Goal: Information Seeking & Learning: Find contact information

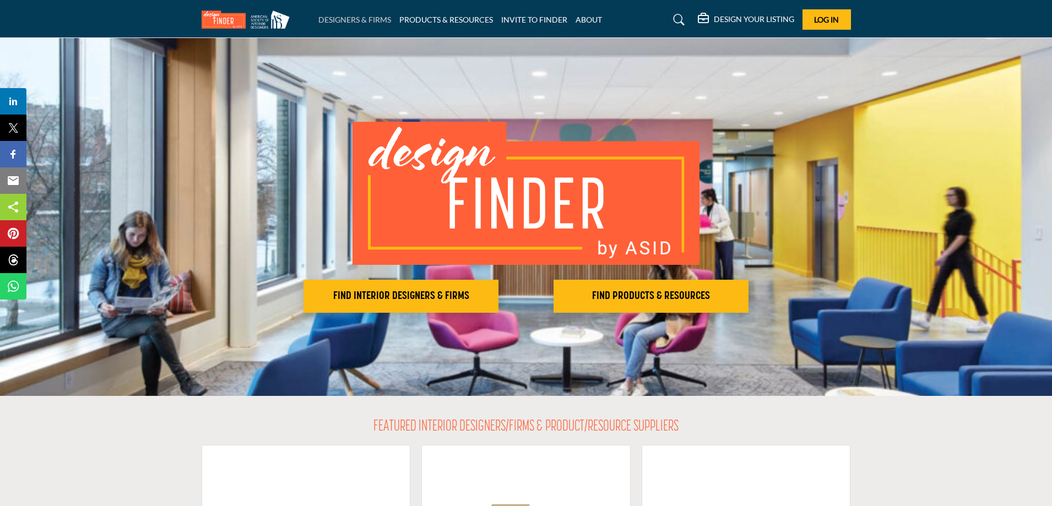
click at [334, 19] on link "DESIGNERS & FIRMS" at bounding box center [354, 19] width 73 height 9
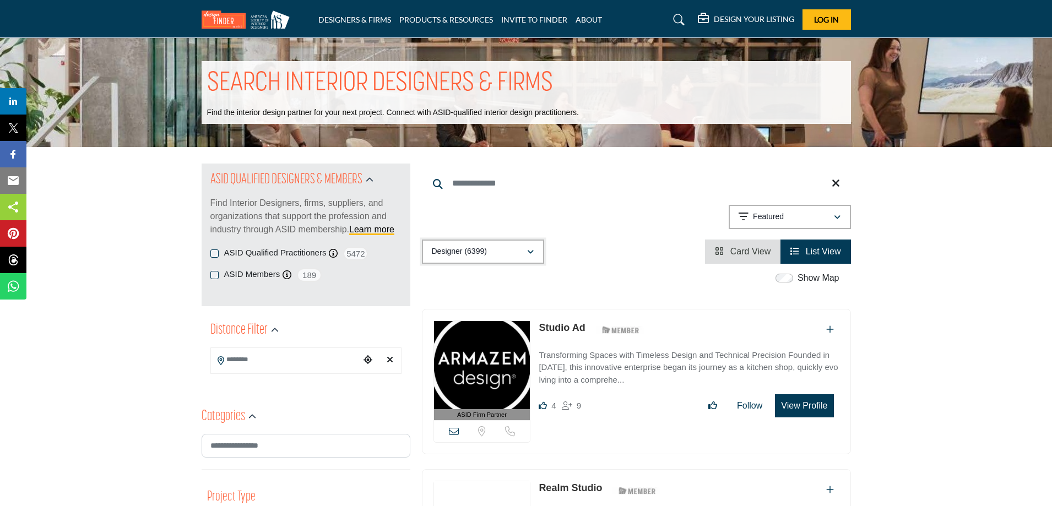
click at [486, 256] on p "Designer (6399)" at bounding box center [459, 251] width 55 height 11
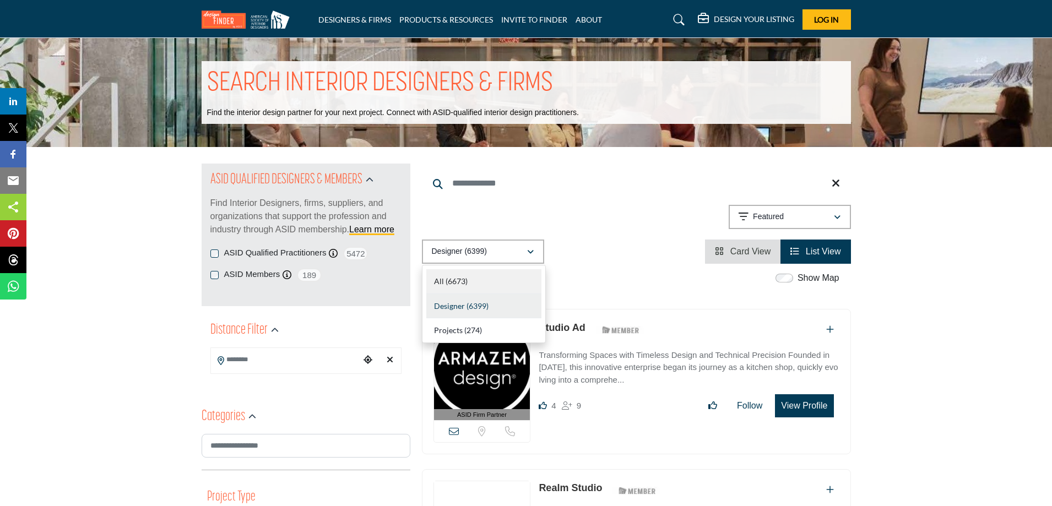
click at [472, 277] on div "All (6673)" at bounding box center [483, 281] width 115 height 25
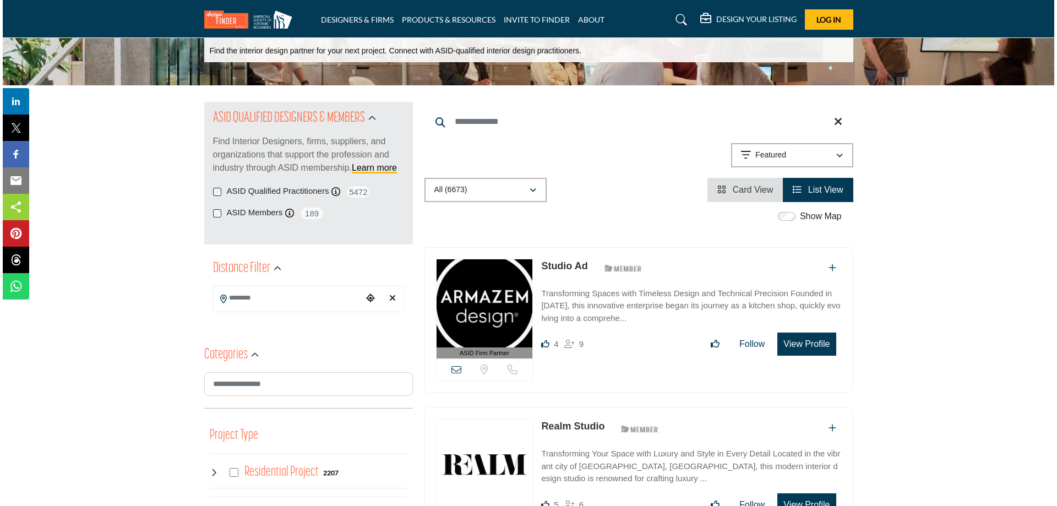
scroll to position [110, 0]
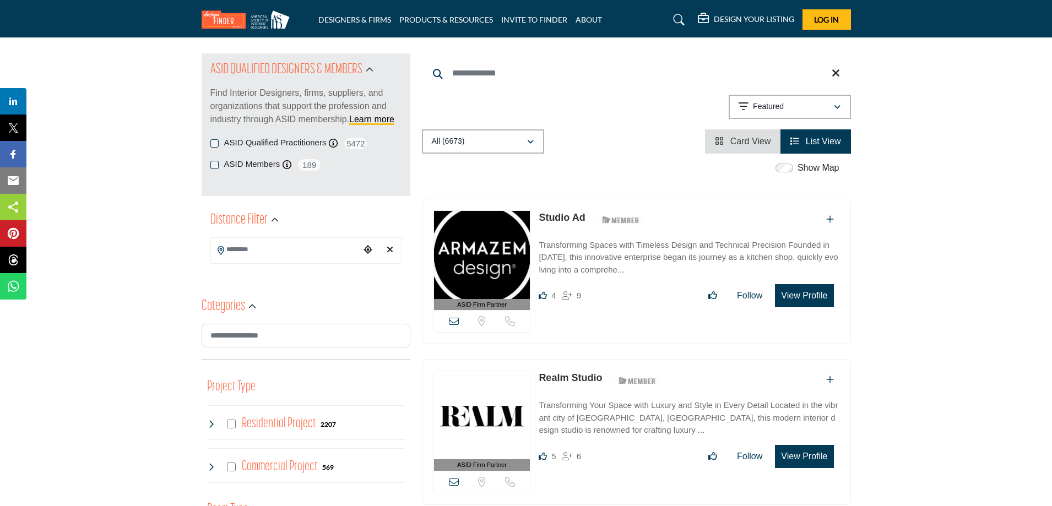
click at [792, 297] on button "View Profile" at bounding box center [804, 295] width 58 height 23
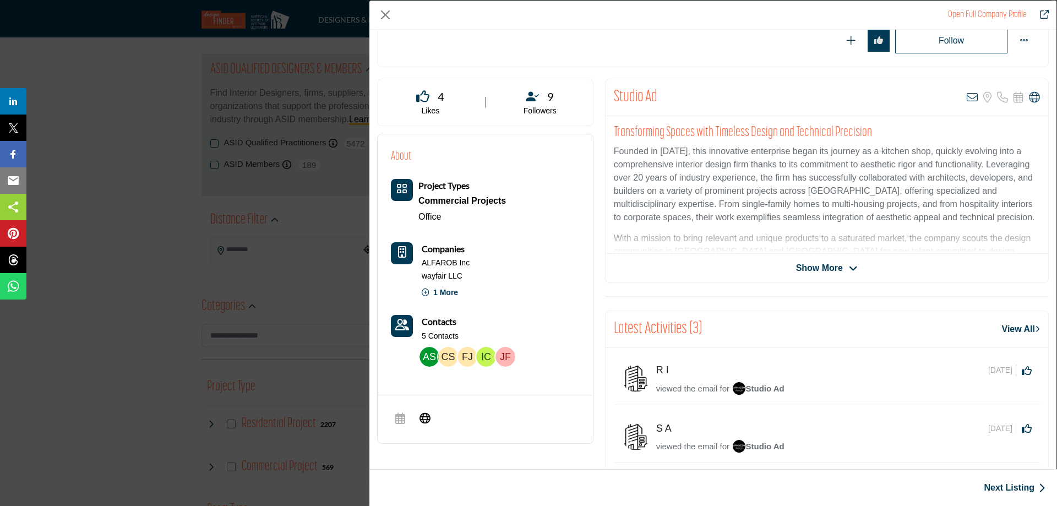
scroll to position [265, 0]
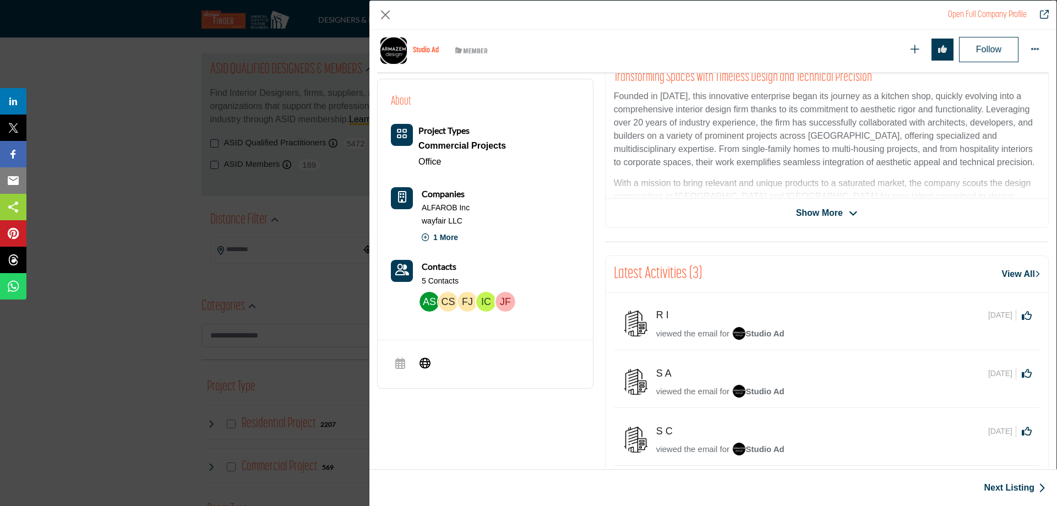
click at [427, 279] on p "5 Contacts" at bounding box center [440, 281] width 37 height 11
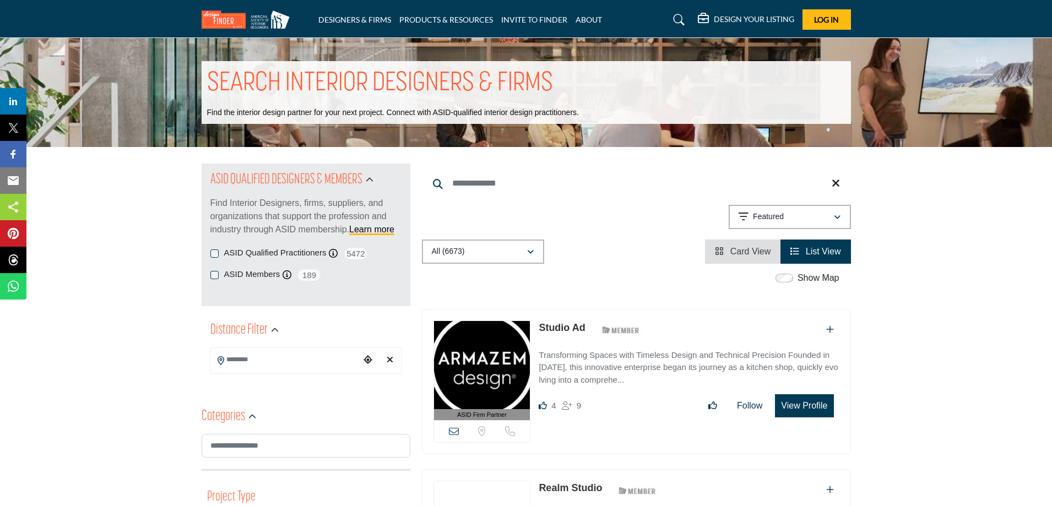
click at [683, 21] on icon at bounding box center [678, 19] width 11 height 11
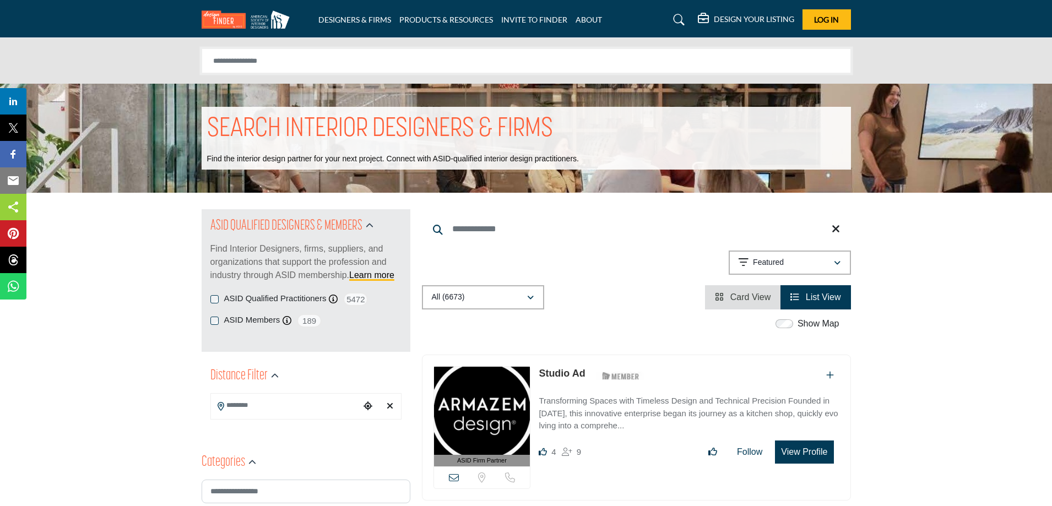
click at [675, 62] on input "Search Solutions" at bounding box center [526, 60] width 649 height 25
type input "**********"
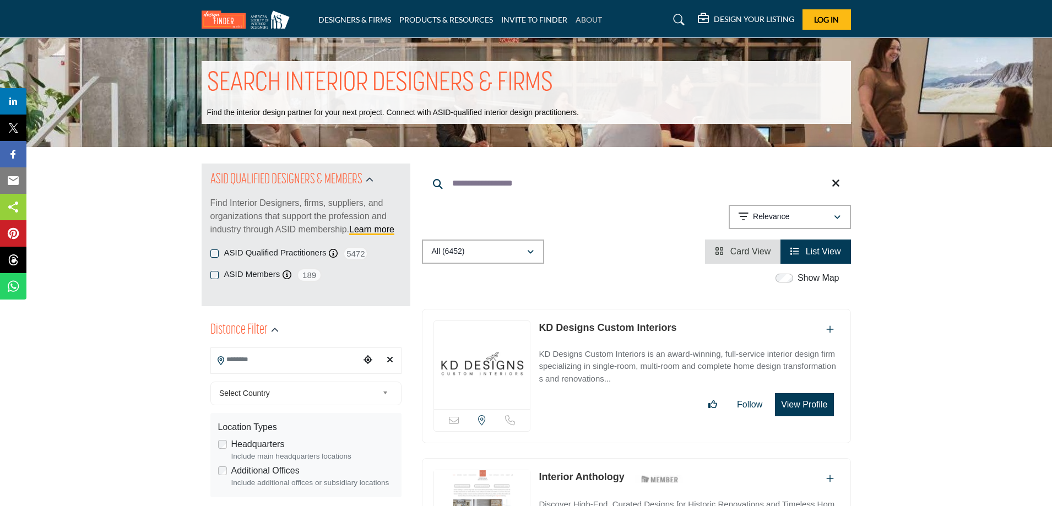
click at [584, 23] on link "ABOUT" at bounding box center [588, 19] width 26 height 9
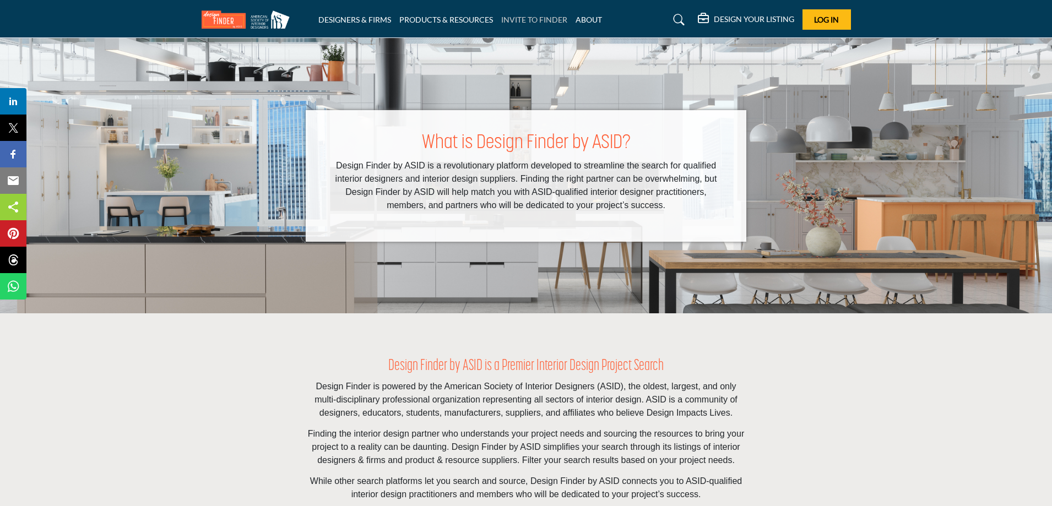
click at [545, 22] on link "INVITE TO FINDER" at bounding box center [534, 19] width 66 height 9
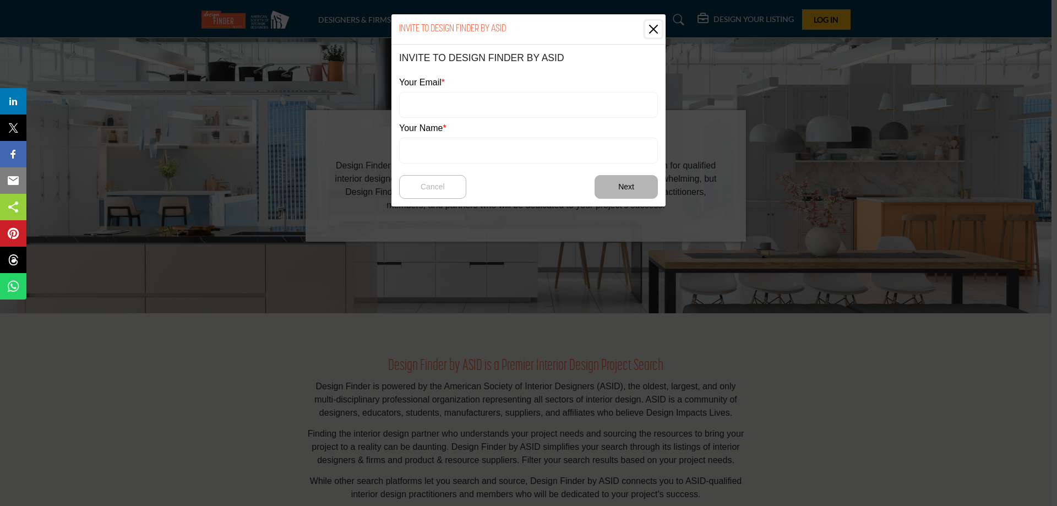
click at [649, 31] on button "Close" at bounding box center [653, 29] width 17 height 17
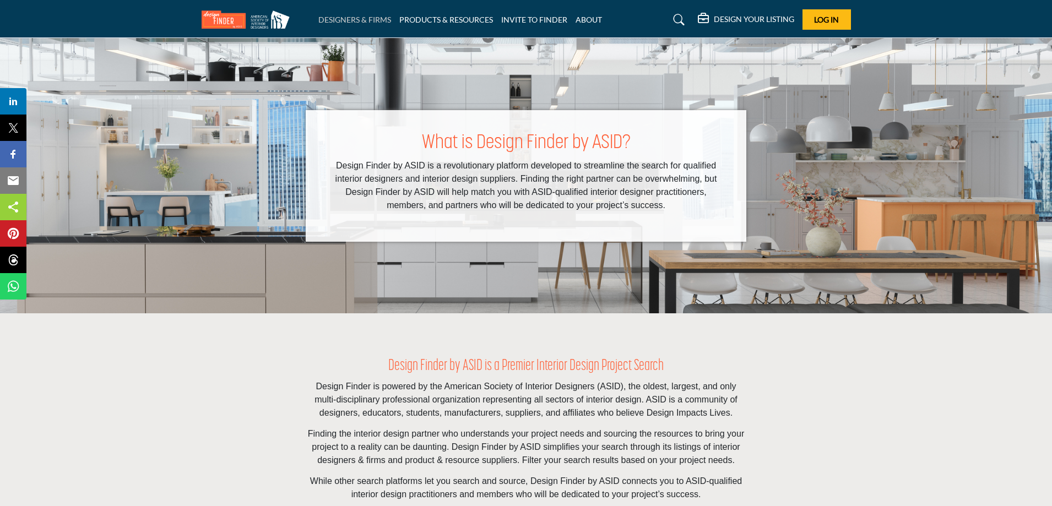
click at [344, 15] on link "DESIGNERS & FIRMS" at bounding box center [354, 19] width 73 height 9
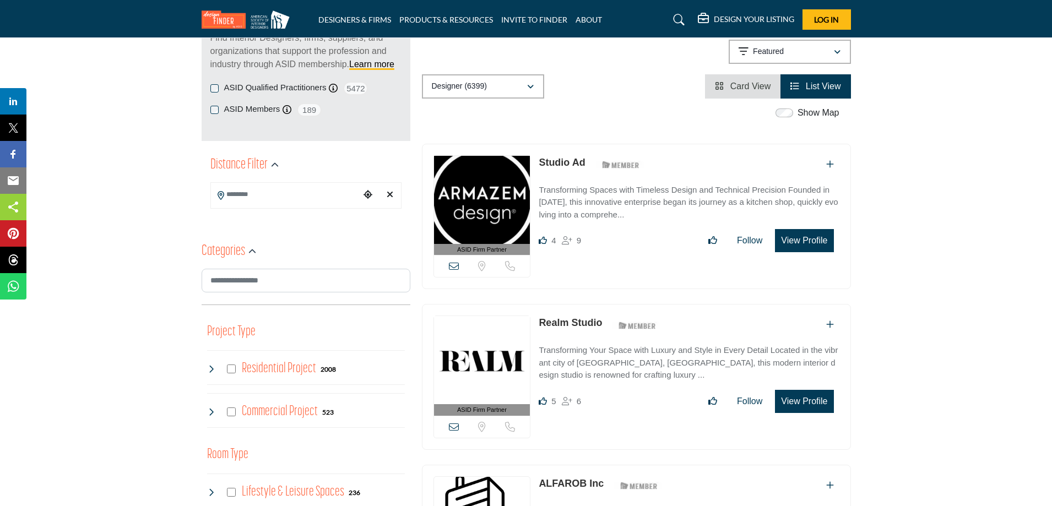
scroll to position [55, 0]
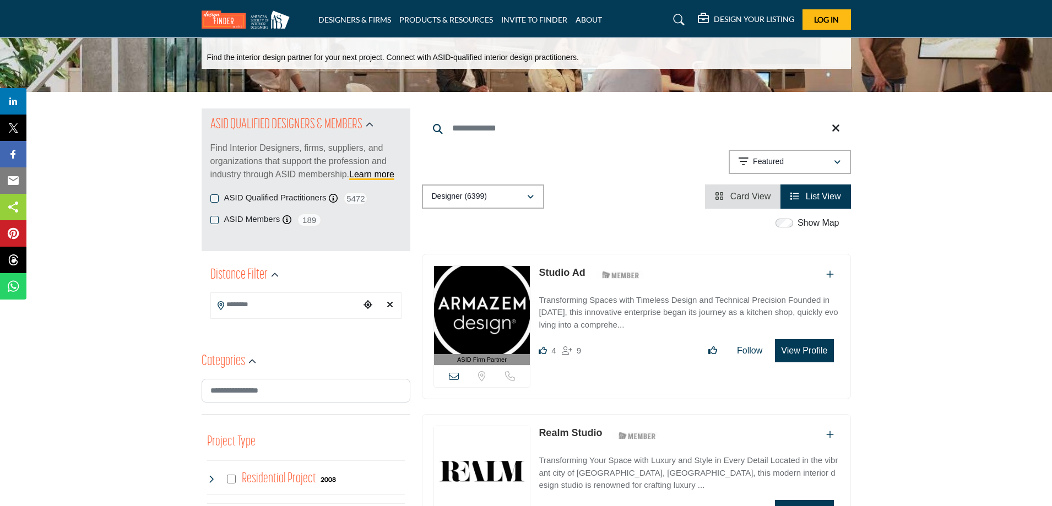
click at [282, 312] on input "Search Location" at bounding box center [285, 304] width 149 height 21
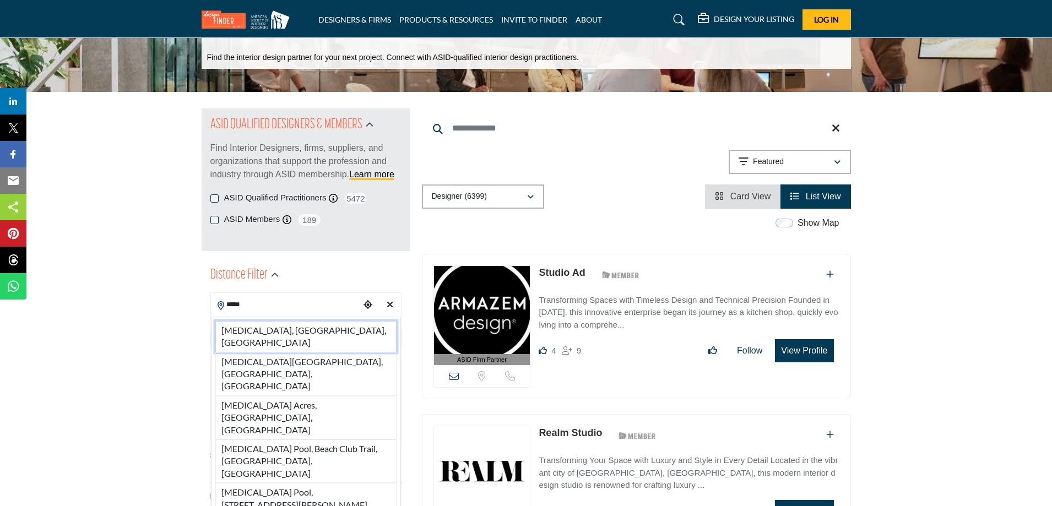
click at [254, 330] on li "Doral, FL, USA" at bounding box center [305, 336] width 181 height 31
type input "**********"
type input "***"
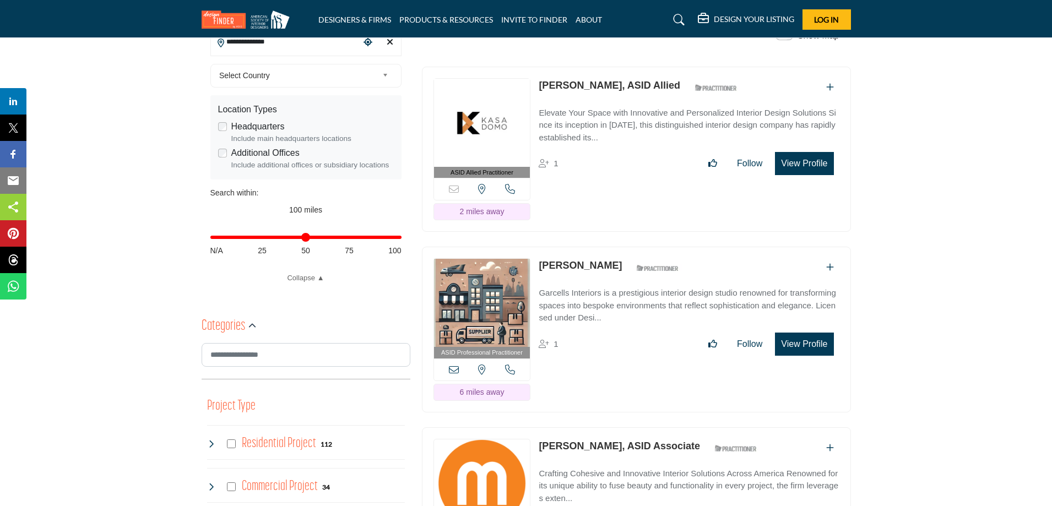
scroll to position [330, 0]
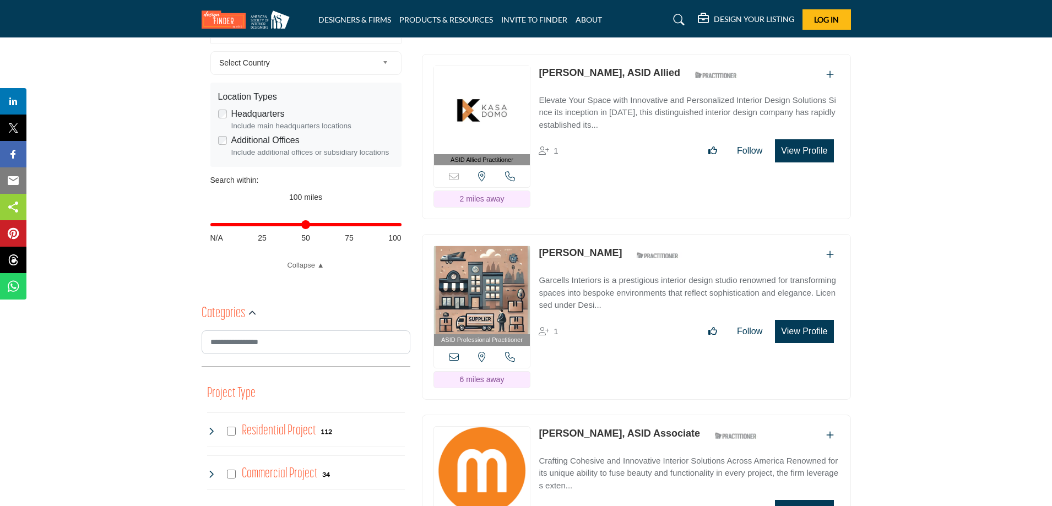
click at [622, 247] on link "[PERSON_NAME]" at bounding box center [580, 252] width 83 height 11
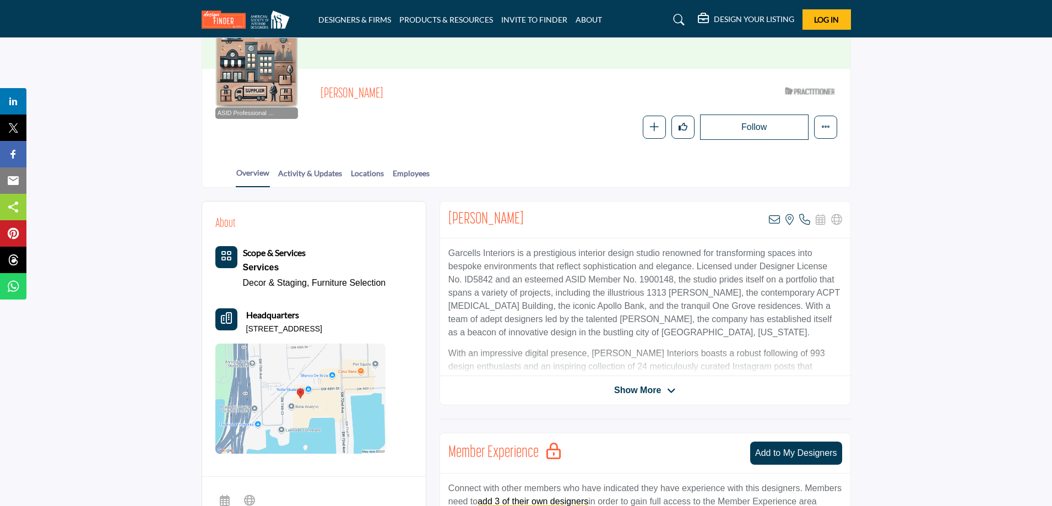
scroll to position [165, 0]
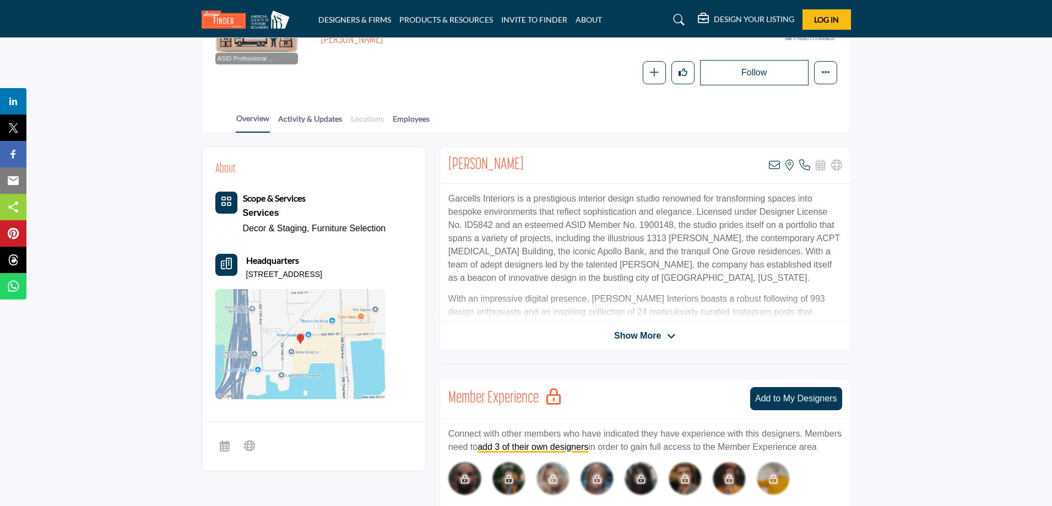
click at [356, 118] on link "Locations" at bounding box center [367, 122] width 34 height 19
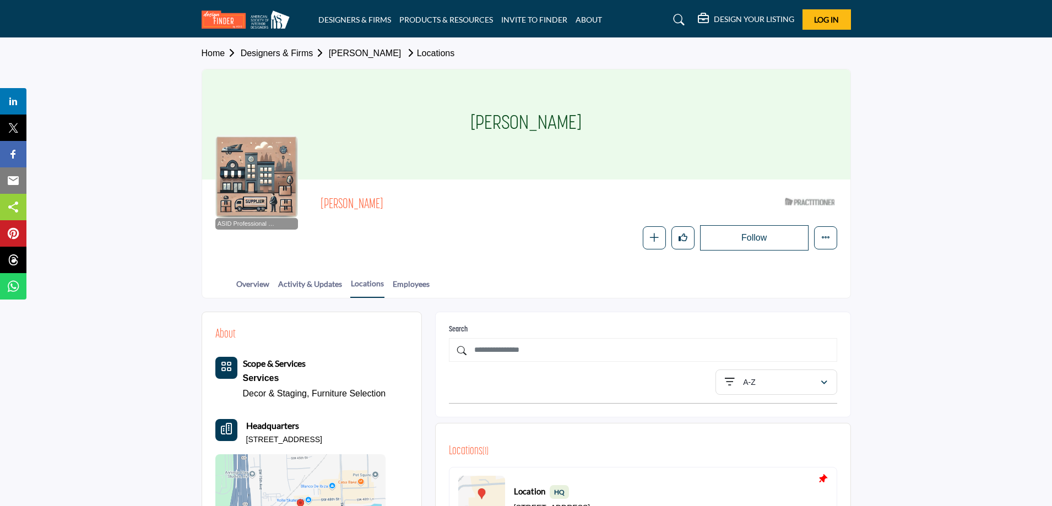
scroll to position [110, 0]
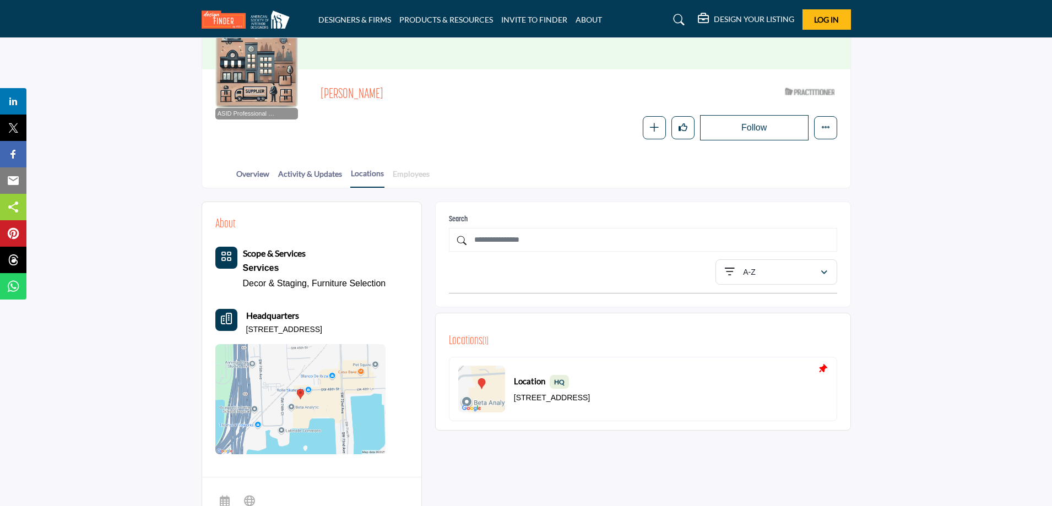
click at [412, 175] on link "Employees" at bounding box center [411, 177] width 38 height 19
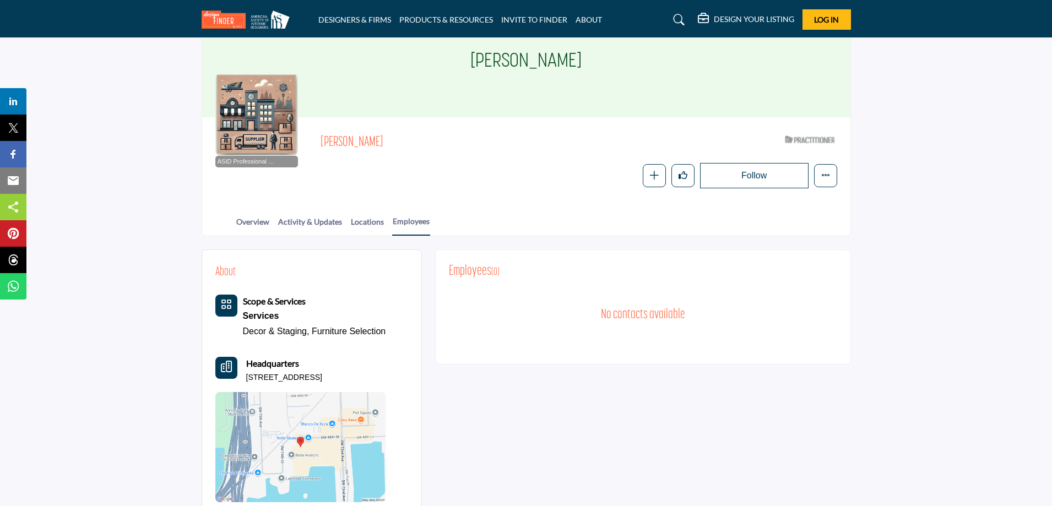
scroll to position [110, 0]
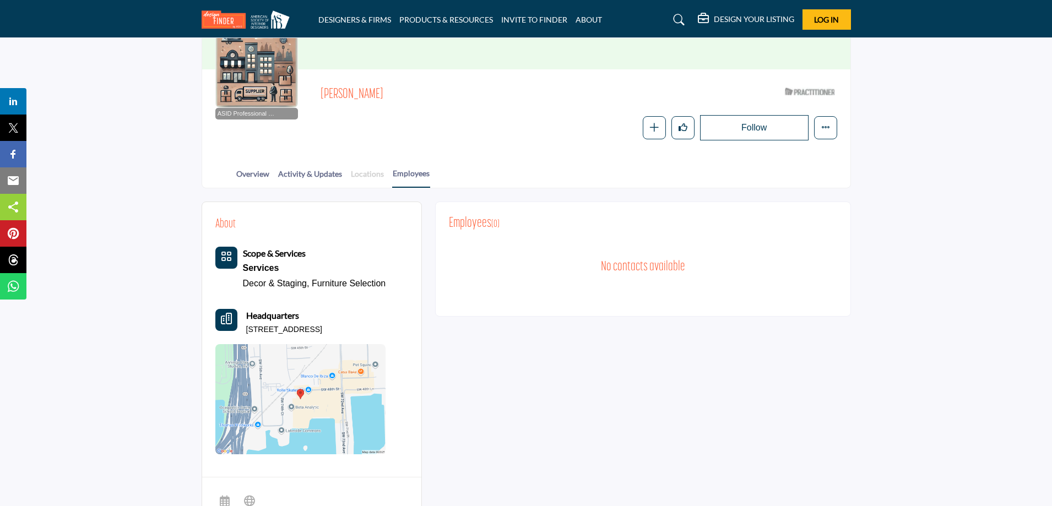
click at [362, 168] on link "Locations" at bounding box center [367, 177] width 34 height 19
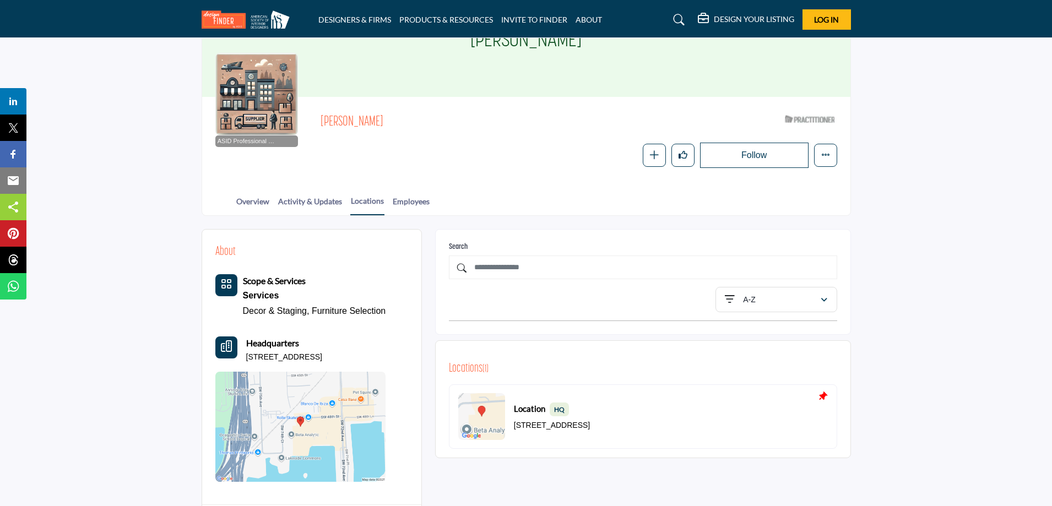
scroll to position [110, 0]
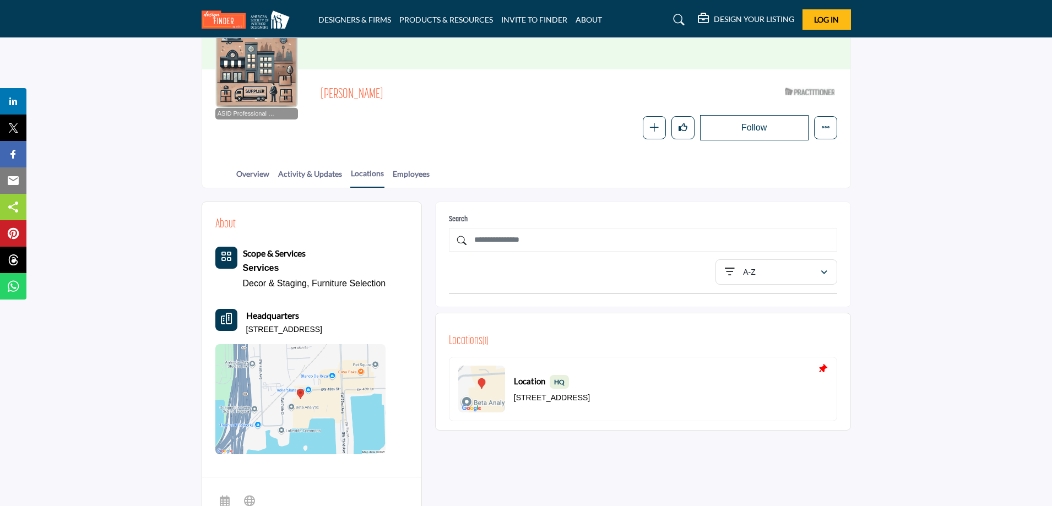
click at [486, 393] on img at bounding box center [481, 389] width 47 height 47
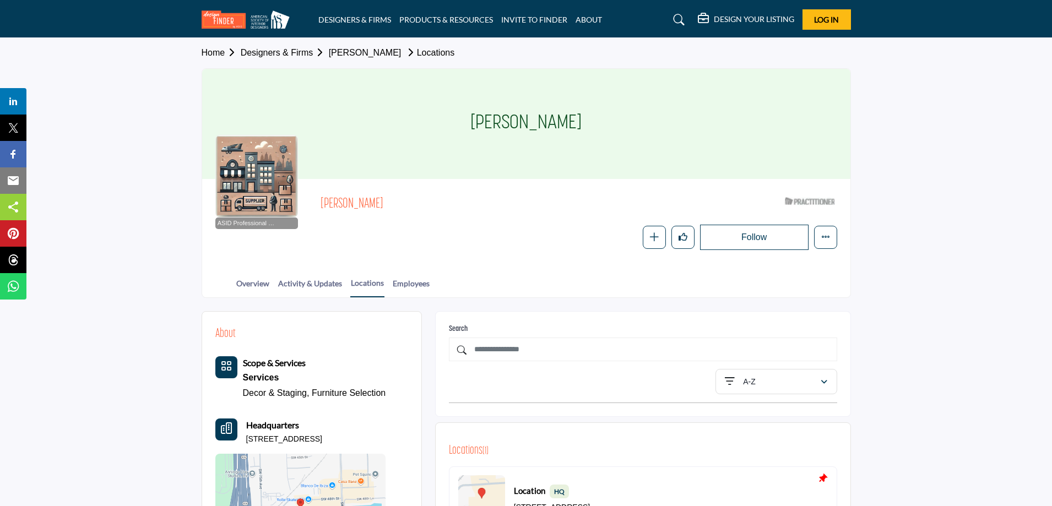
scroll to position [0, 0]
